Goal: Check status

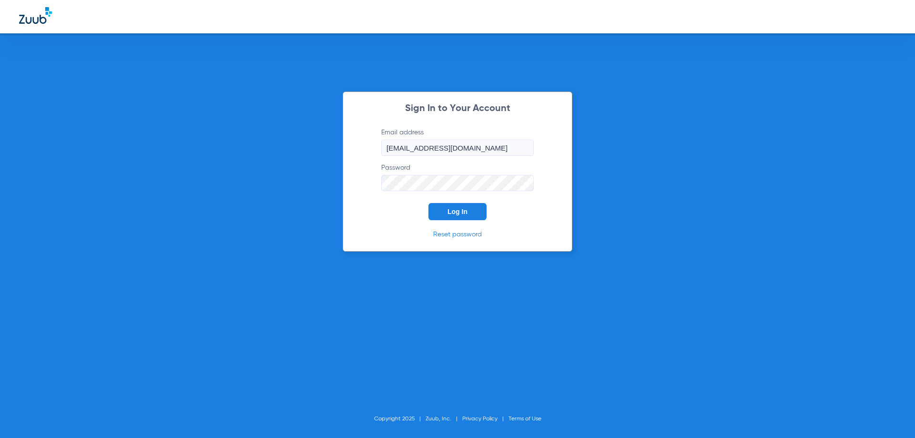
click at [446, 207] on button "Log In" at bounding box center [457, 211] width 58 height 17
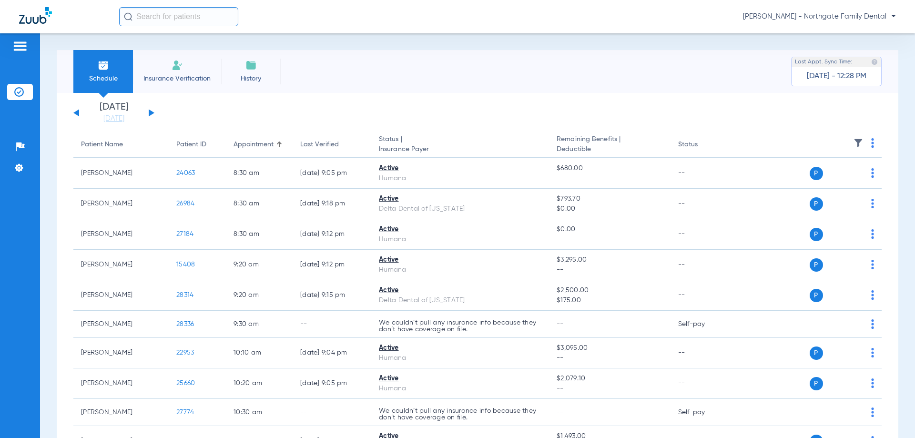
click at [153, 113] on button at bounding box center [152, 112] width 6 height 7
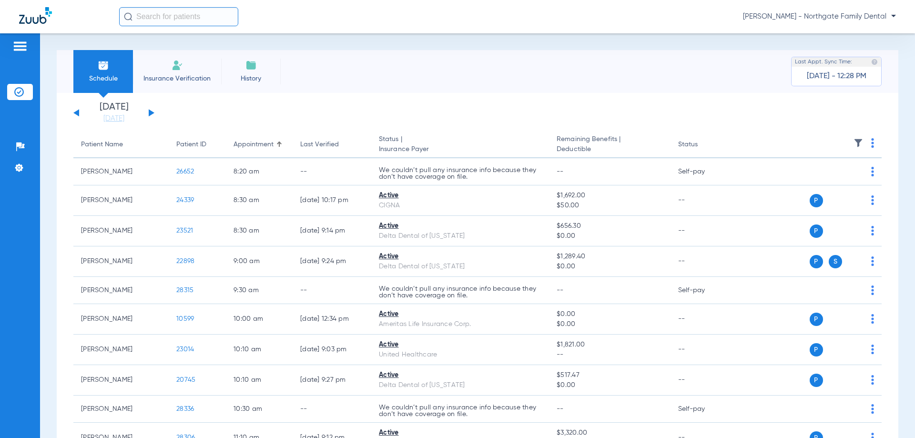
click at [151, 111] on button at bounding box center [152, 112] width 6 height 7
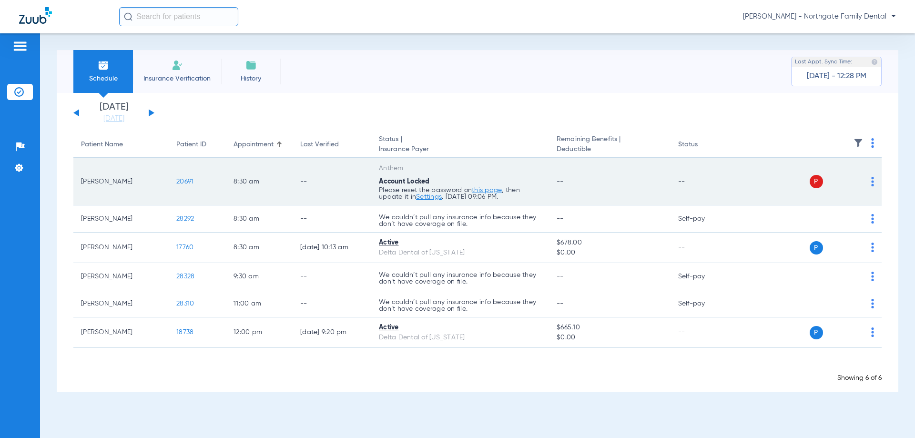
click at [487, 192] on link "this page" at bounding box center [487, 190] width 30 height 7
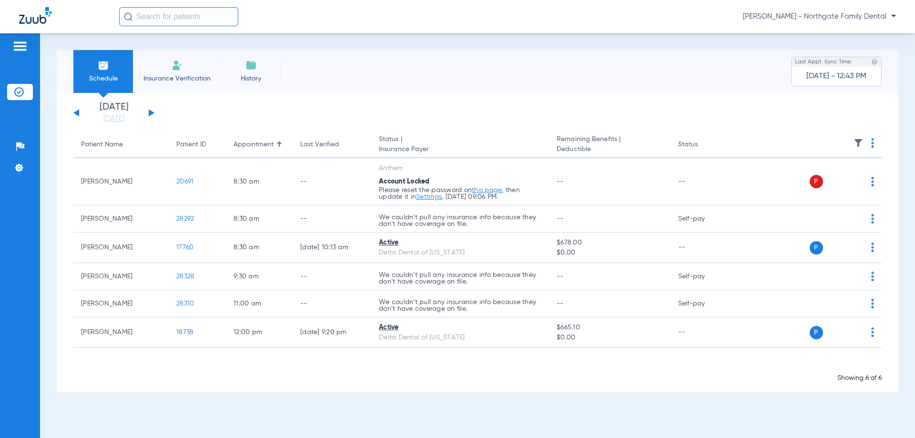
click at [156, 110] on app-single-date-navigator "[DATE] [DATE] [DATE] [DATE] [DATE] [DATE] [DATE] [DATE] [DATE] [DATE] [DATE] [D…" at bounding box center [477, 112] width 808 height 21
click at [150, 115] on button at bounding box center [152, 112] width 6 height 7
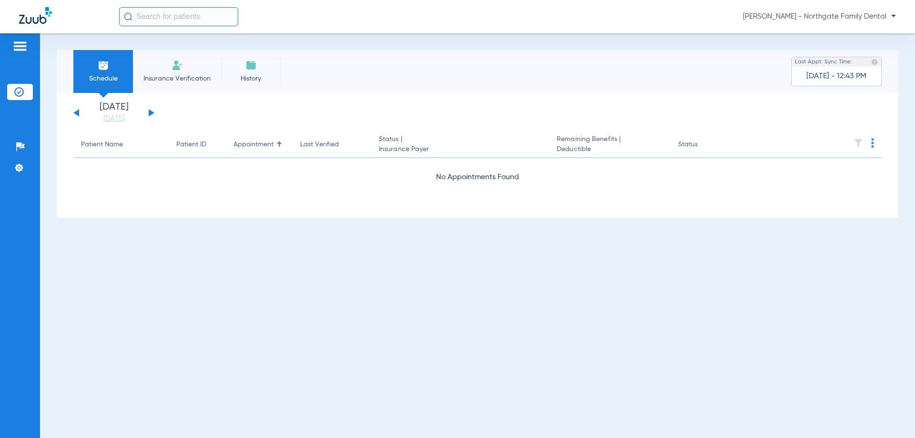
click at [150, 115] on button at bounding box center [152, 112] width 6 height 7
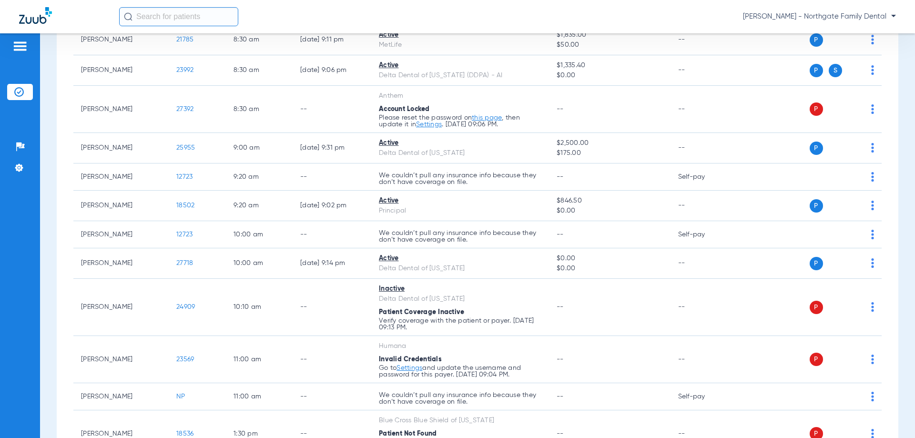
scroll to position [238, 0]
